Goal: Task Accomplishment & Management: Complete application form

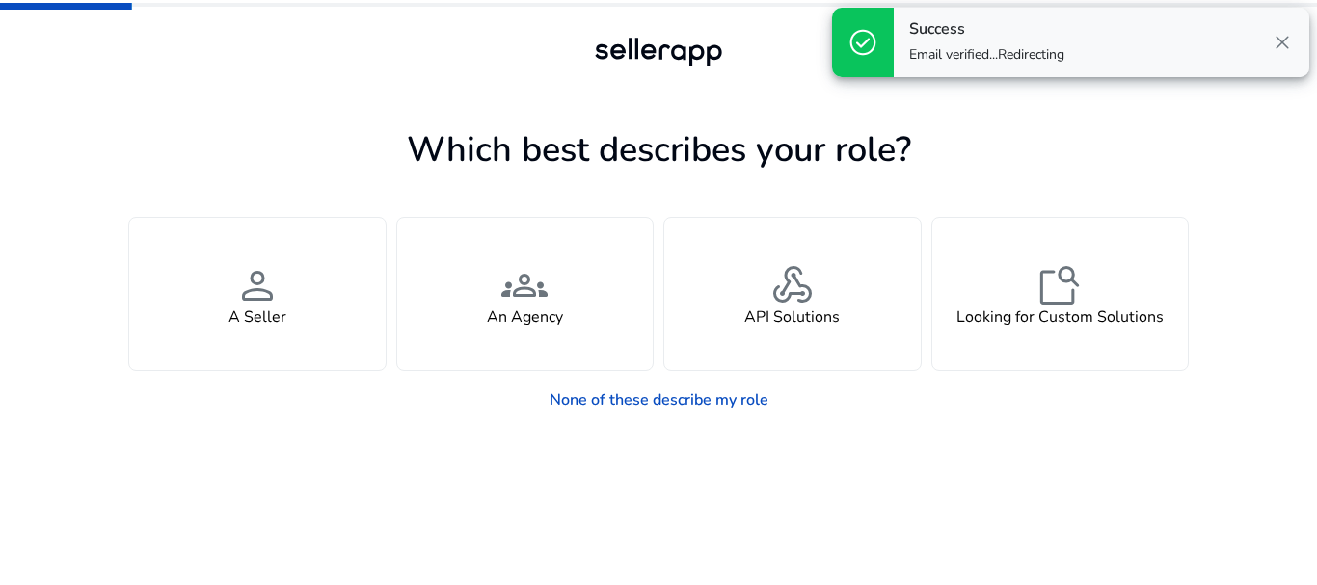
click at [1284, 45] on span "close" at bounding box center [1281, 42] width 23 height 23
